Goal: Information Seeking & Learning: Learn about a topic

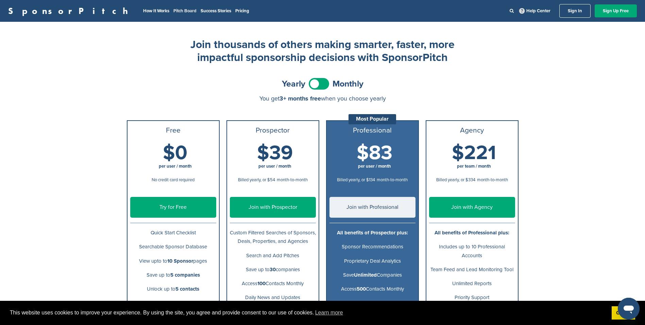
click at [173, 10] on link "Pitch Board" at bounding box center [184, 10] width 23 height 5
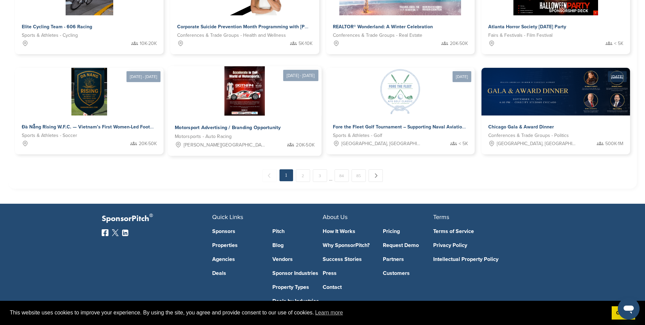
scroll to position [374, 0]
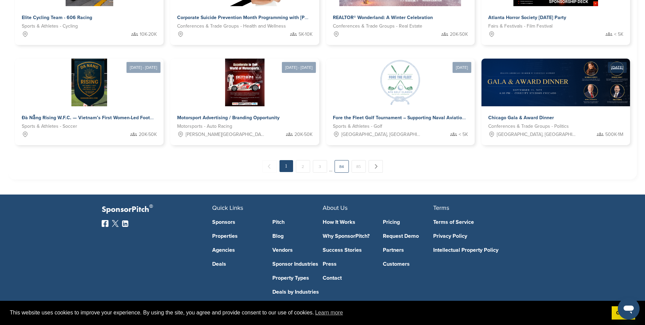
click at [341, 160] on link "84" at bounding box center [342, 166] width 14 height 13
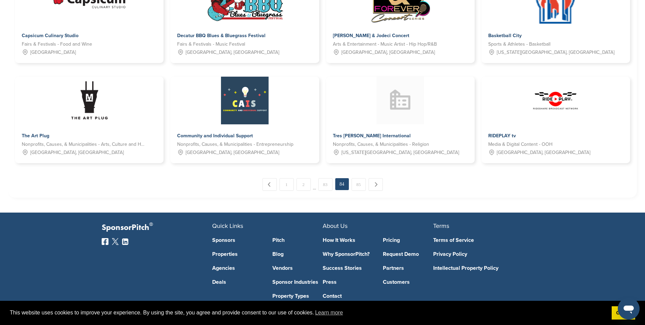
scroll to position [392, 0]
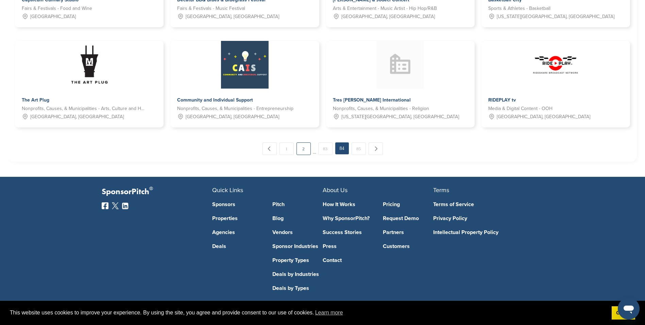
click at [308, 142] on link "2" at bounding box center [304, 148] width 14 height 13
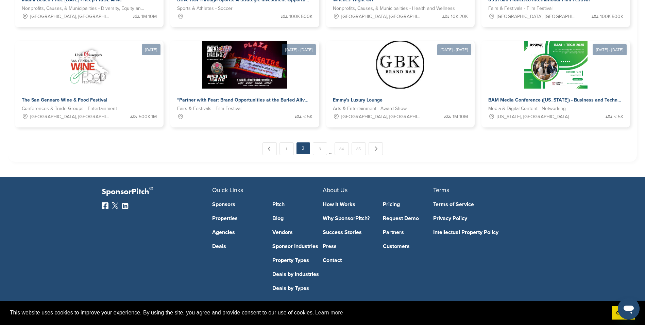
click at [327, 142] on div "← Previous 1 2 3 … 84 85 Next →" at bounding box center [322, 148] width 615 height 13
click at [320, 142] on link "3" at bounding box center [320, 148] width 14 height 13
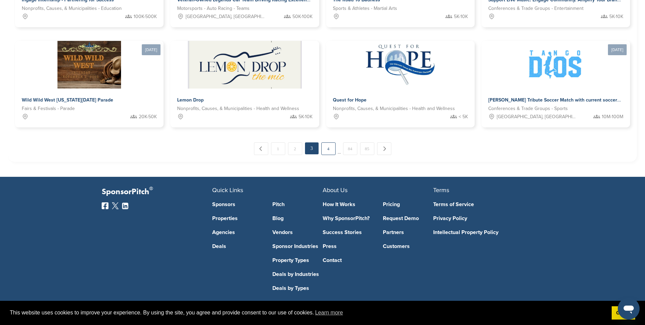
click at [328, 142] on link "4" at bounding box center [328, 148] width 14 height 13
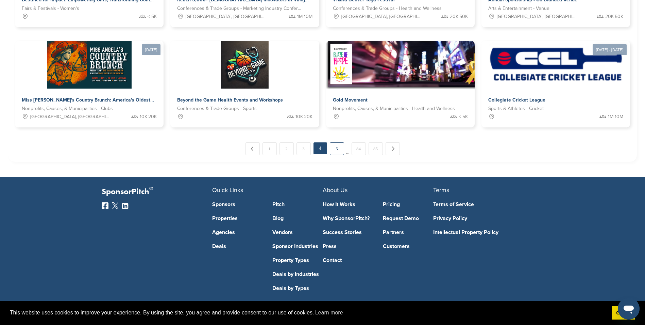
click at [339, 142] on link "5" at bounding box center [337, 148] width 14 height 13
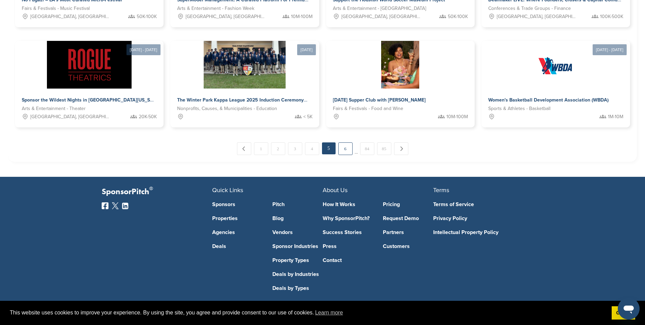
click at [343, 142] on link "6" at bounding box center [345, 148] width 14 height 13
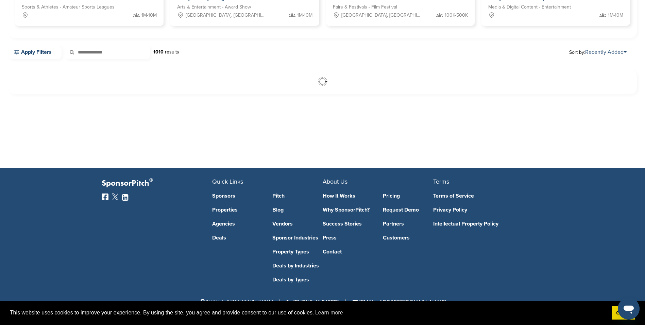
scroll to position [156, 0]
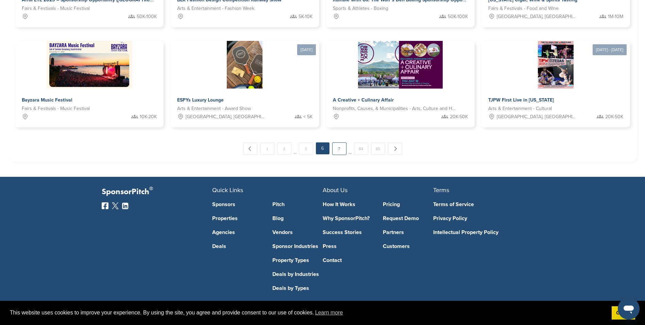
click at [343, 142] on link "7" at bounding box center [339, 148] width 14 height 13
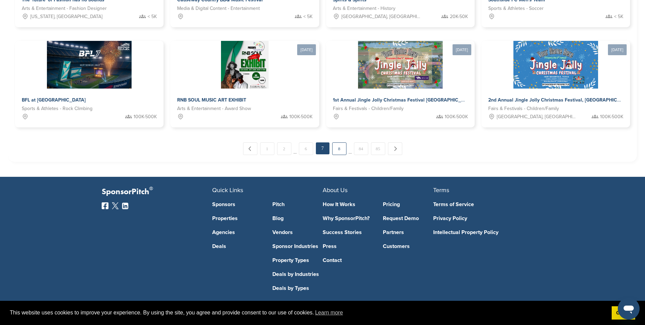
click at [342, 142] on link "8" at bounding box center [339, 148] width 14 height 13
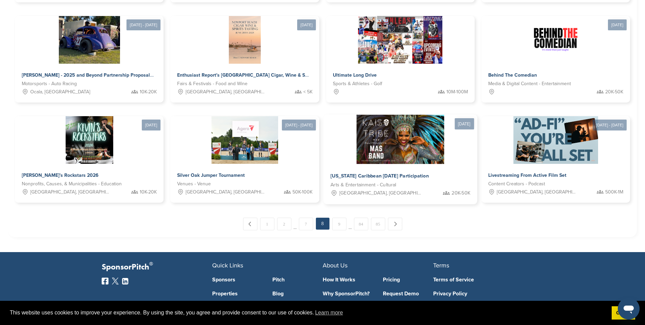
scroll to position [361, 0]
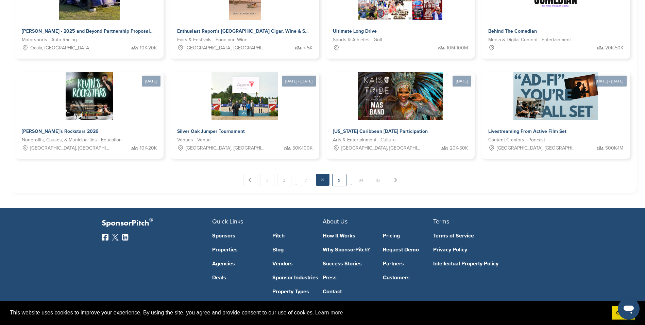
click at [335, 173] on link "9" at bounding box center [339, 179] width 14 height 13
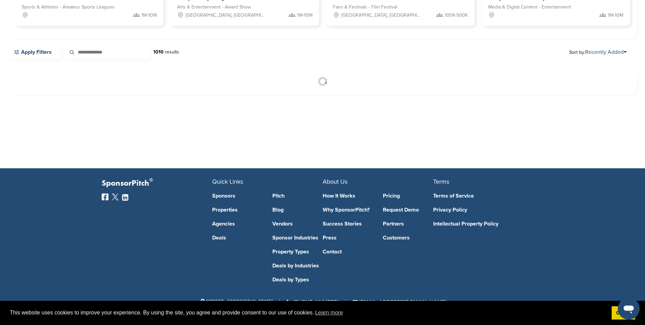
scroll to position [156, 0]
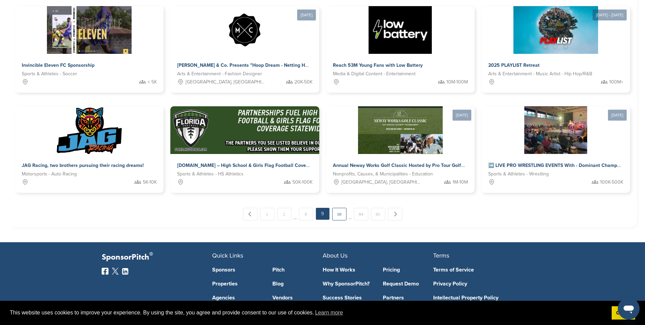
click at [339, 208] on link "10" at bounding box center [339, 214] width 14 height 13
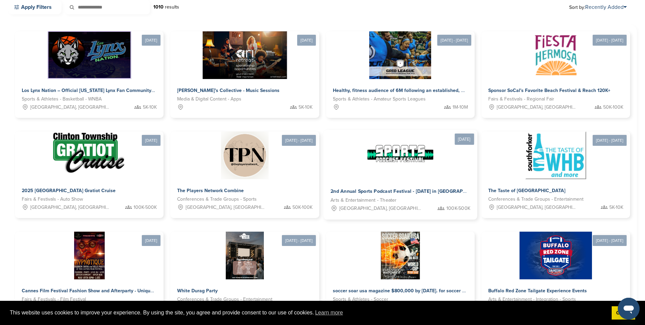
scroll to position [259, 0]
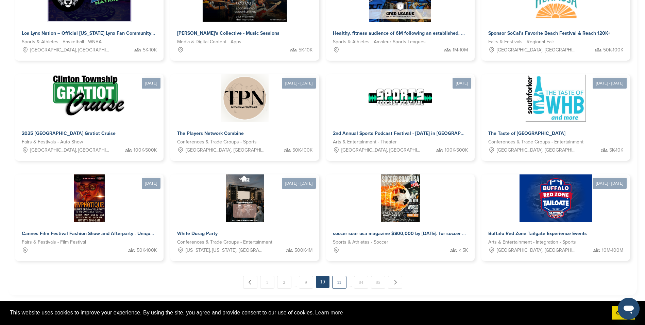
click at [336, 276] on link "11" at bounding box center [339, 282] width 14 height 13
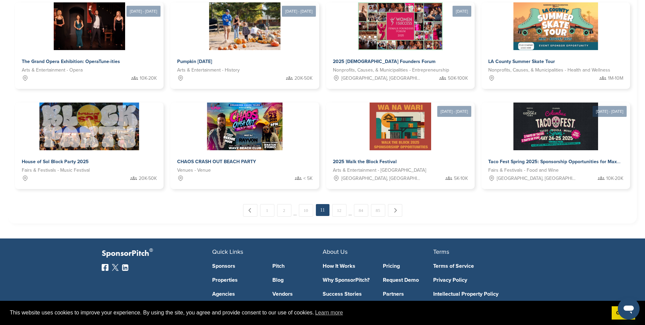
scroll to position [340, 0]
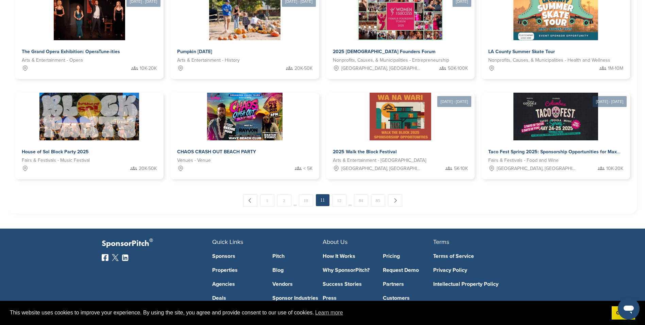
click at [347, 194] on div "← Previous 1 2 … 10 11 12 … 84 85 Next →" at bounding box center [322, 200] width 615 height 13
click at [345, 194] on link "12" at bounding box center [339, 200] width 14 height 13
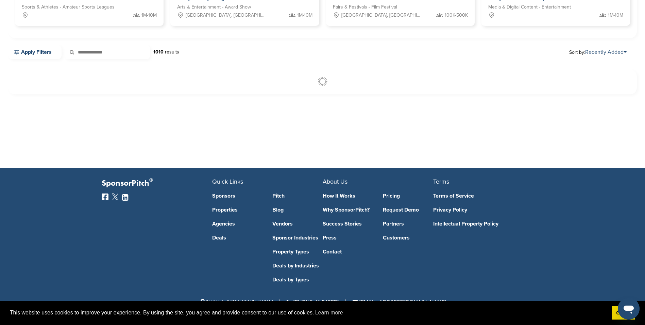
scroll to position [156, 0]
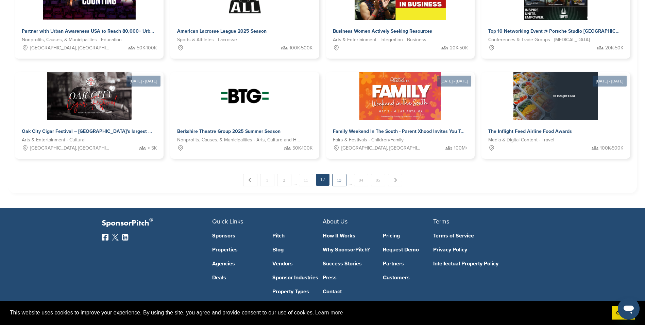
click at [338, 173] on link "13" at bounding box center [339, 179] width 14 height 13
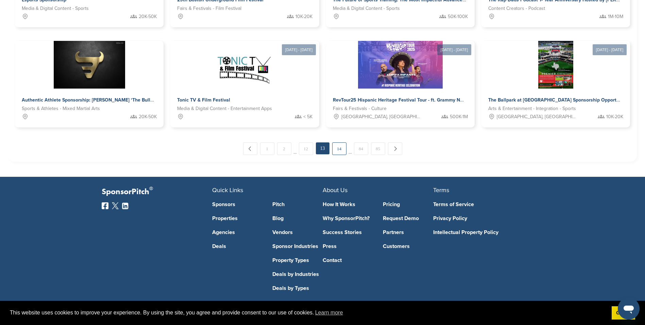
click at [344, 145] on link "14" at bounding box center [339, 148] width 14 height 13
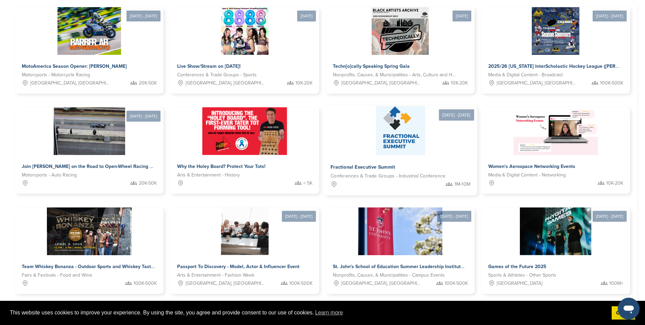
scroll to position [361, 0]
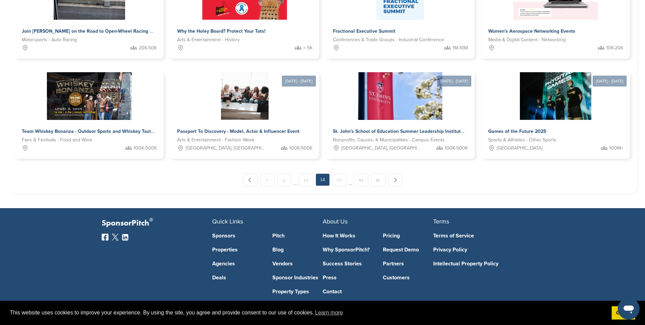
click at [339, 178] on div "Apr 04 - Apr 06, 2025 MotoAmerica Season Opener: Barber, AB Motorsports - Motor…" at bounding box center [322, 29] width 629 height 328
click at [339, 173] on link "15" at bounding box center [339, 179] width 14 height 13
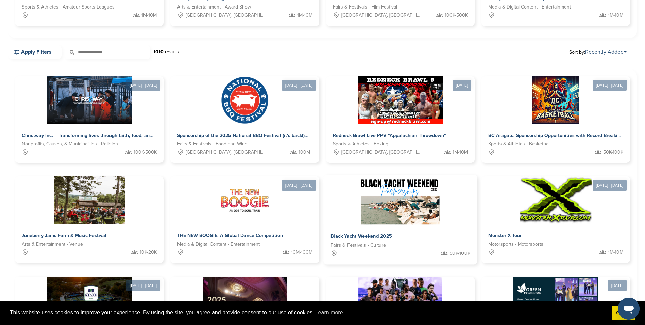
scroll to position [293, 0]
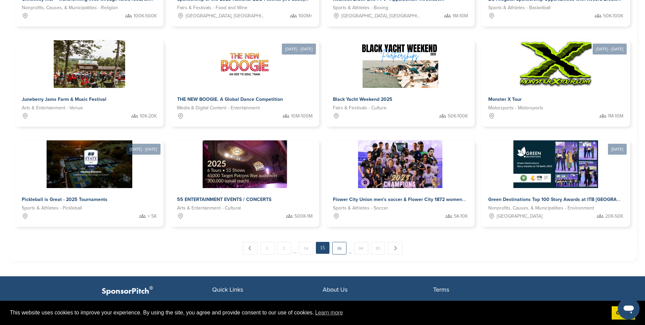
click at [336, 242] on link "16" at bounding box center [339, 248] width 14 height 13
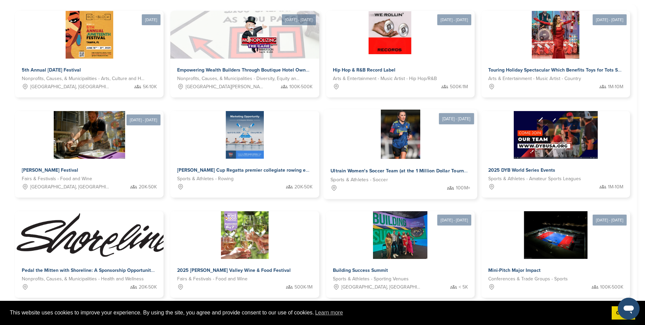
scroll to position [0, 0]
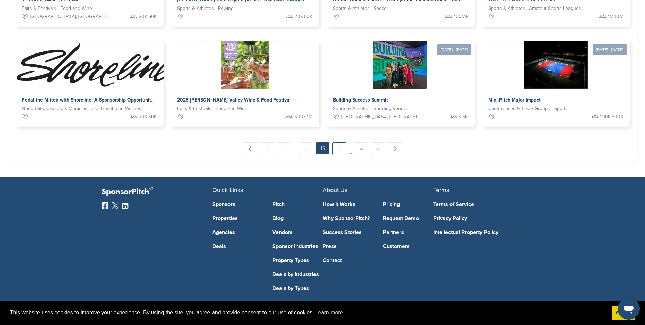
click at [335, 142] on link "17" at bounding box center [339, 148] width 14 height 13
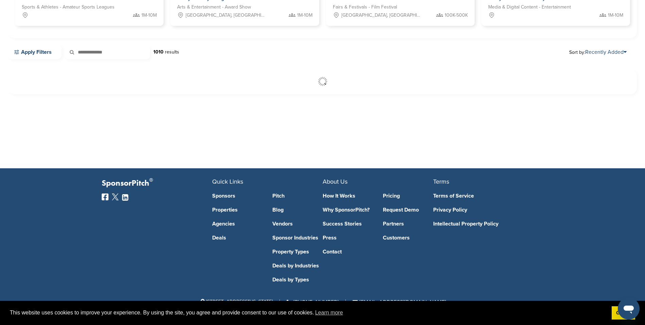
scroll to position [156, 0]
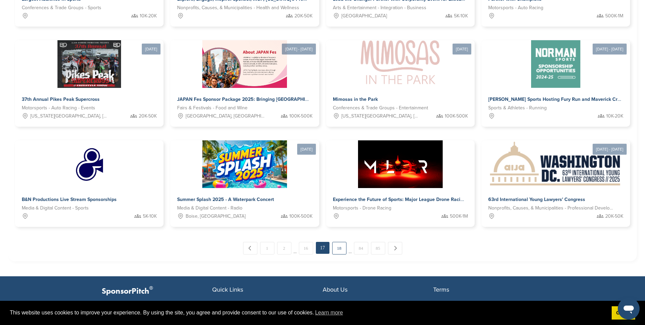
click at [335, 242] on link "18" at bounding box center [339, 248] width 14 height 13
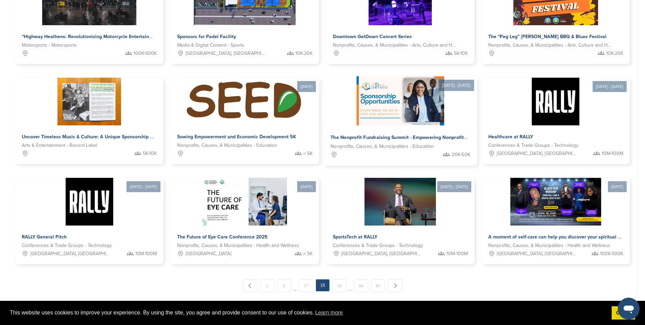
scroll to position [259, 0]
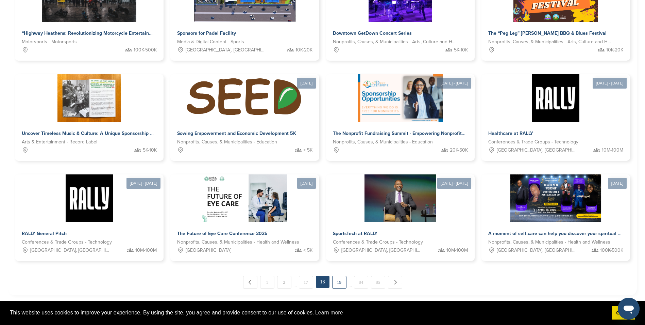
click at [334, 276] on link "19" at bounding box center [339, 282] width 14 height 13
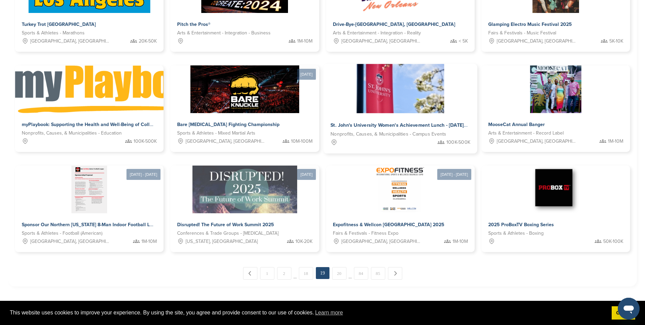
scroll to position [293, 0]
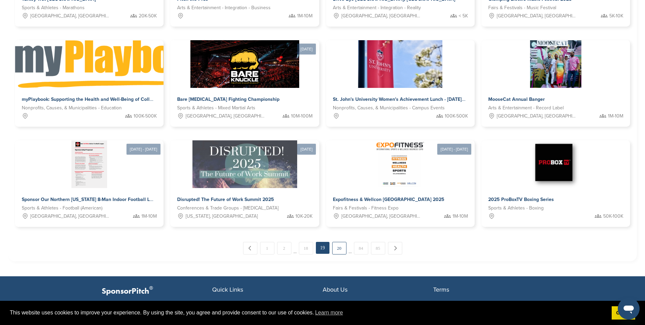
click at [333, 242] on link "20" at bounding box center [339, 248] width 14 height 13
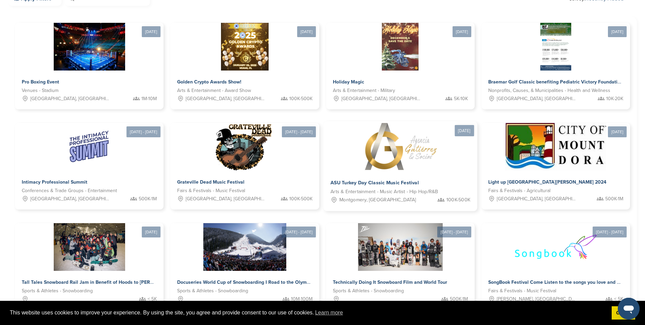
scroll to position [327, 0]
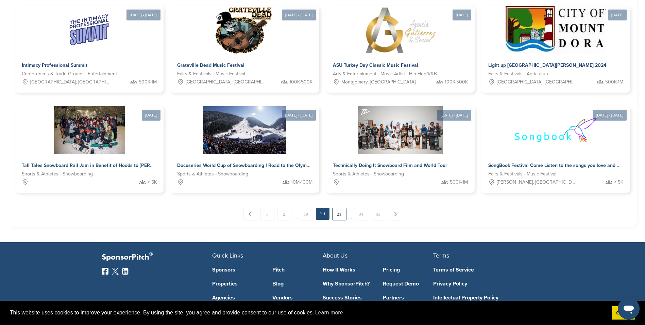
click at [344, 208] on link "21" at bounding box center [339, 214] width 14 height 13
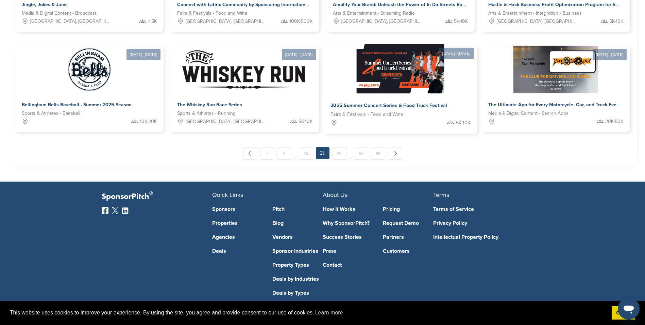
scroll to position [392, 0]
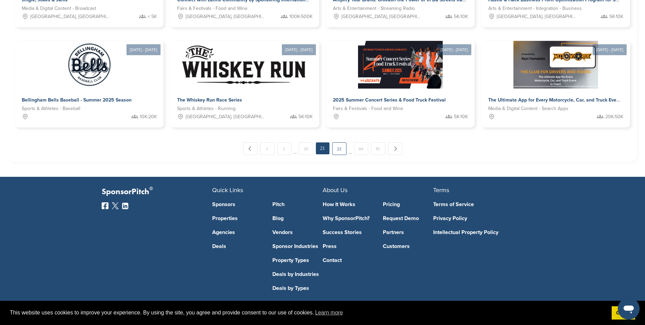
click at [341, 142] on link "22" at bounding box center [339, 148] width 14 height 13
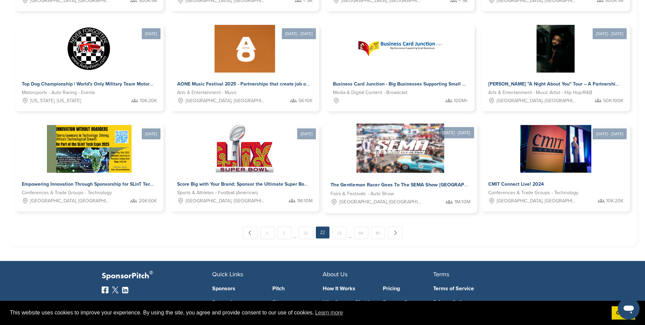
scroll to position [327, 0]
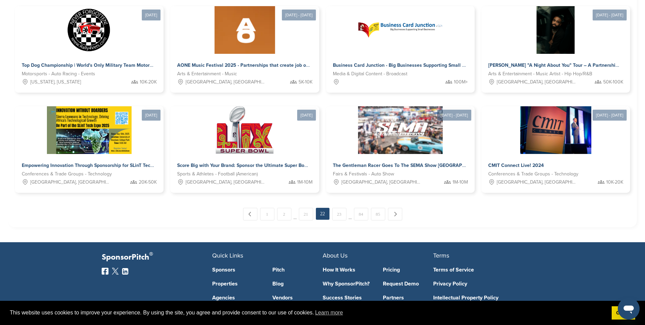
click at [332, 198] on div "Na Arts & Entertainment - Music Los Angeles, CA 500K-1M Jun 27 - Jun 28, 2025 A…" at bounding box center [322, 63] width 615 height 314
click at [346, 208] on link "23" at bounding box center [339, 214] width 14 height 13
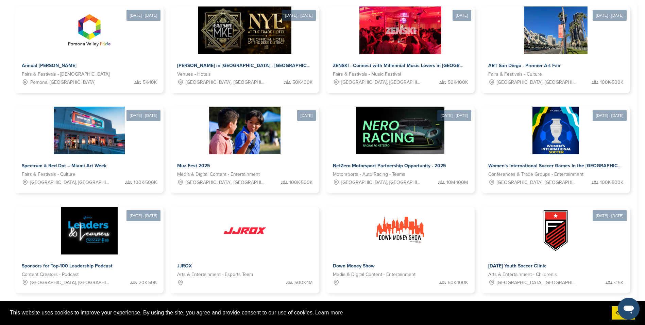
scroll to position [293, 0]
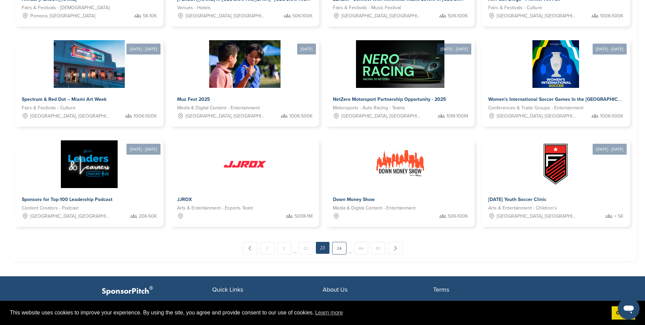
click at [336, 242] on link "24" at bounding box center [339, 248] width 14 height 13
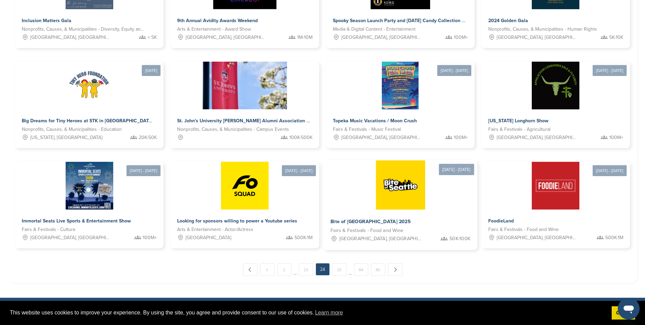
scroll to position [374, 0]
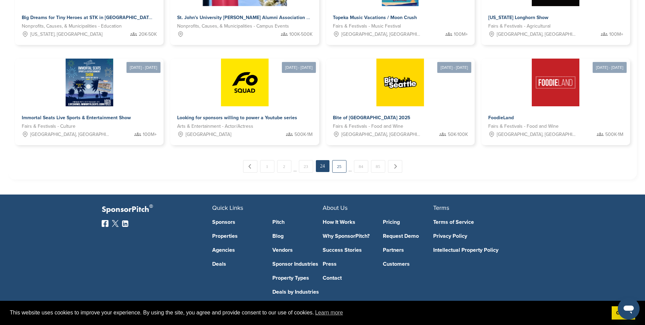
click at [342, 160] on link "25" at bounding box center [339, 166] width 14 height 13
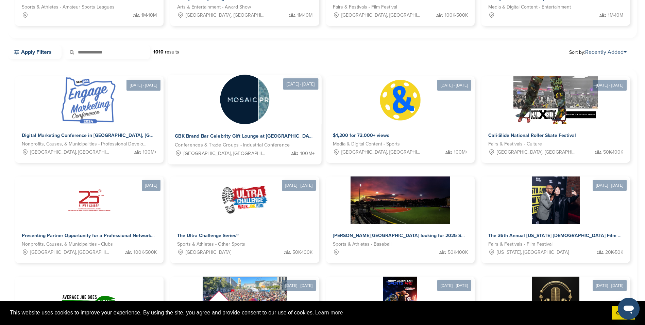
click at [252, 102] on img at bounding box center [244, 99] width 49 height 49
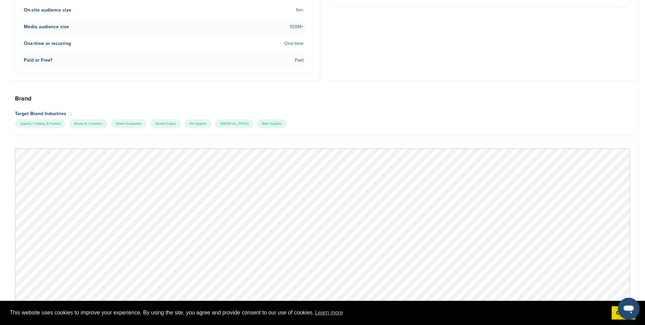
scroll to position [578, 0]
